Goal: Task Accomplishment & Management: Manage account settings

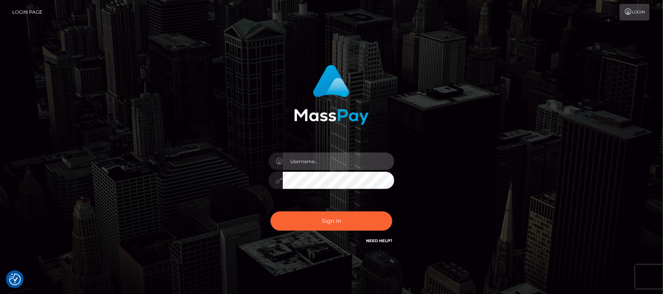
type input "hello.feetfinder"
click at [350, 161] on input "hello.feetfinder" at bounding box center [339, 161] width 112 height 18
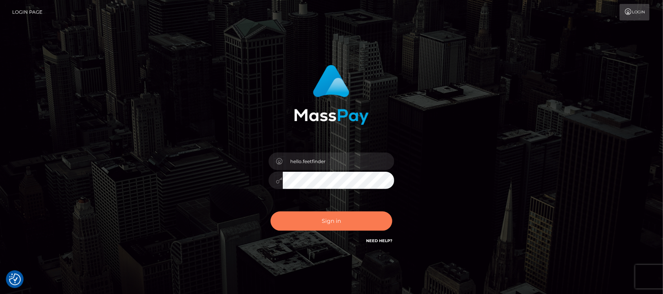
click at [365, 220] on button "Sign in" at bounding box center [332, 220] width 122 height 19
type input "hello.feetfinder"
click at [351, 223] on button "Sign in" at bounding box center [332, 220] width 122 height 19
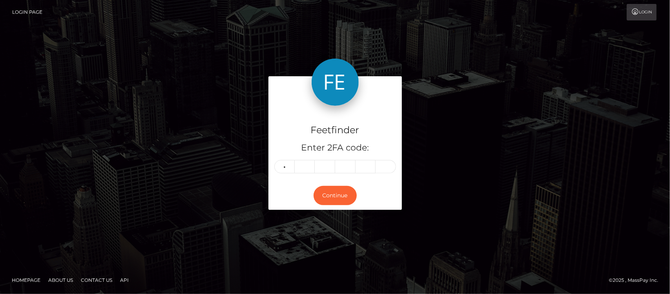
type input "5"
type input "9"
type input "8"
type input "5"
type input "3"
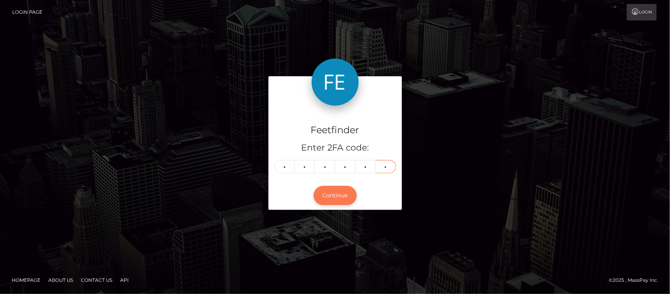
type input "4"
click at [346, 196] on button "Continue" at bounding box center [335, 195] width 43 height 19
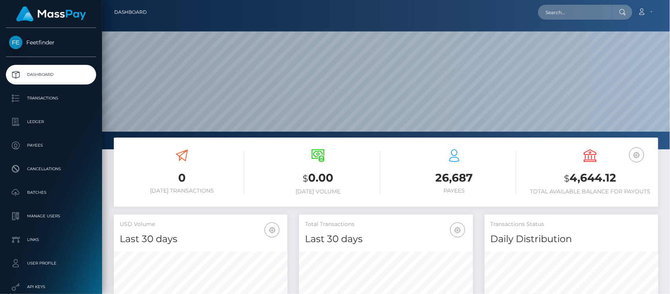
scroll to position [139, 174]
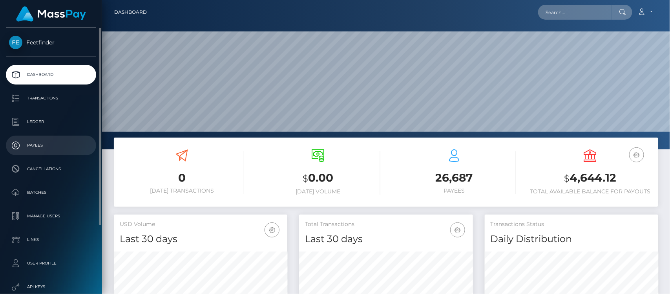
click at [40, 144] on p "Payees" at bounding box center [51, 145] width 84 height 12
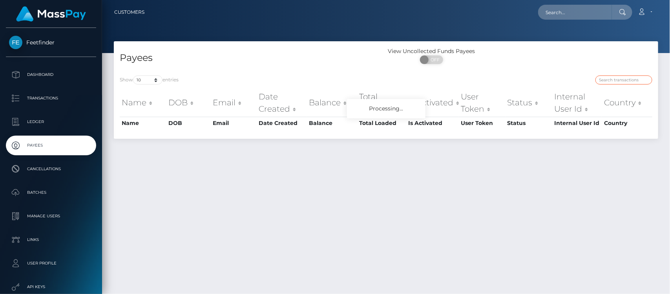
click at [618, 81] on input "search" at bounding box center [624, 79] width 57 height 9
paste input "017392bf-7927-11f0-9703-0266f44cc279"
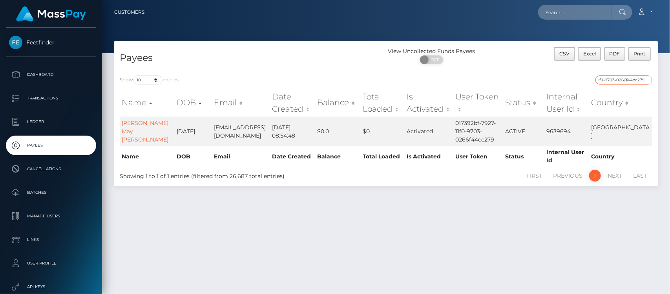
type input "017392bf-7927-11f0-9703-0266f44cc279"
